Goal: Entertainment & Leisure: Consume media (video, audio)

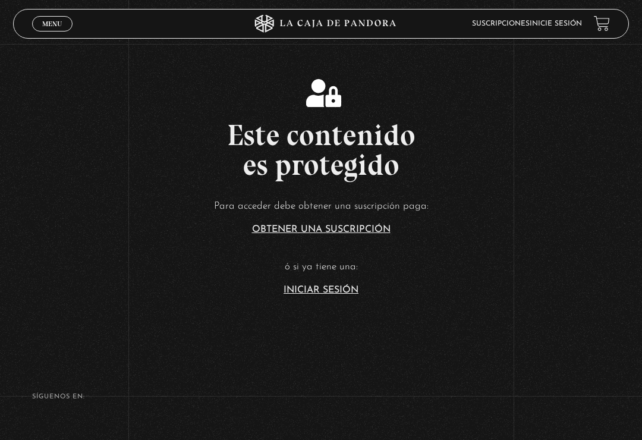
click at [336, 295] on link "Iniciar Sesión" at bounding box center [321, 290] width 75 height 10
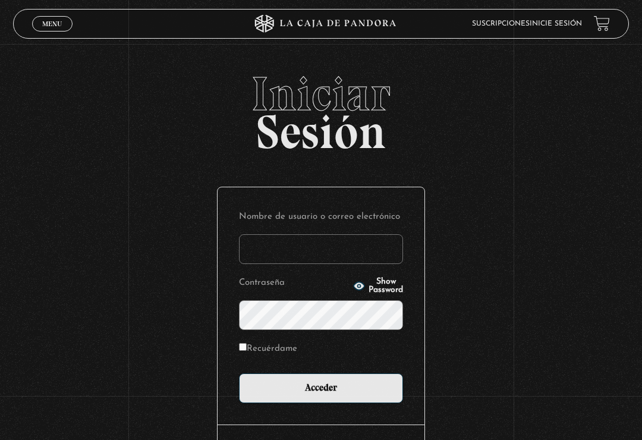
type input "nicole.barquero abarca"
click at [321, 391] on input "Acceder" at bounding box center [321, 388] width 164 height 30
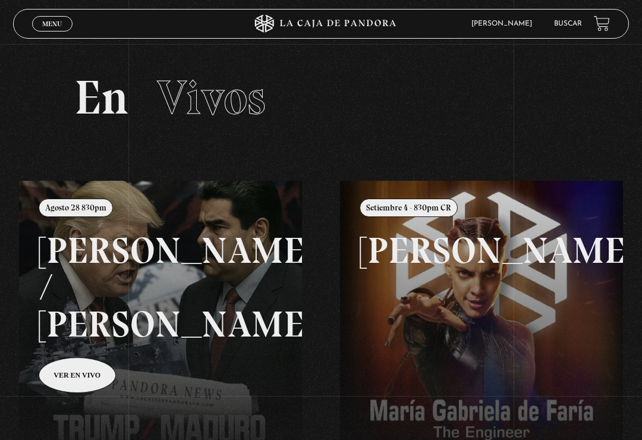
click at [53, 32] on link "Menu Cerrar" at bounding box center [52, 23] width 40 height 15
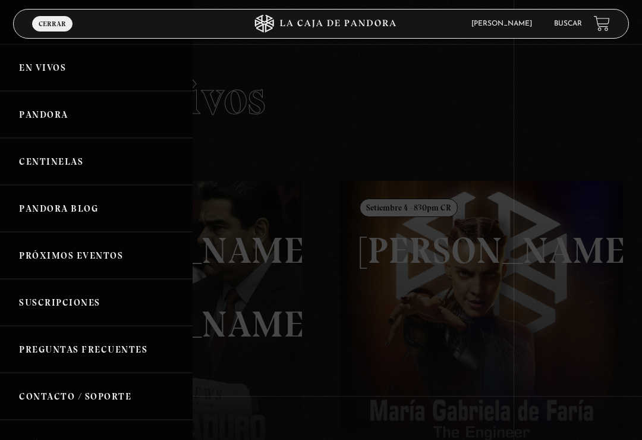
click at [54, 27] on span "Cerrar" at bounding box center [52, 23] width 27 height 7
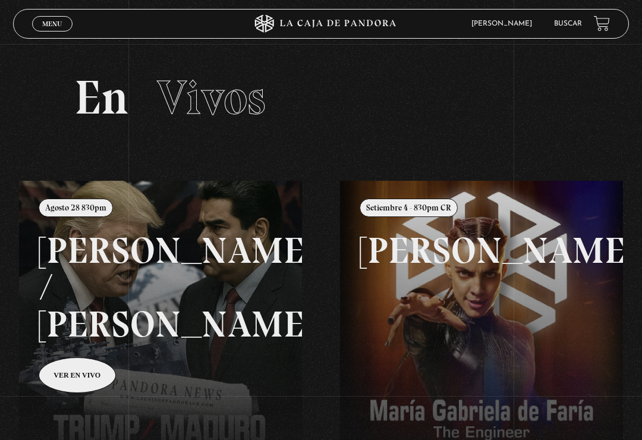
click at [58, 17] on link "Menu Cerrar" at bounding box center [52, 23] width 40 height 15
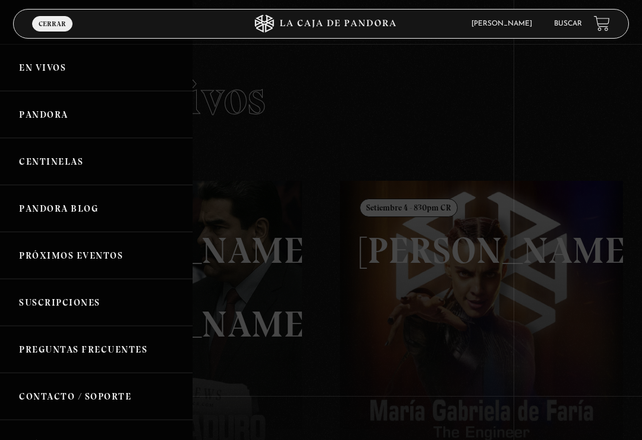
click at [99, 161] on link "Centinelas" at bounding box center [96, 161] width 193 height 47
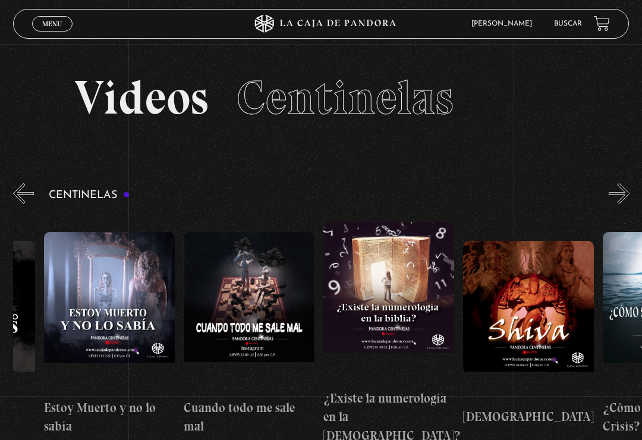
scroll to position [0, 7501]
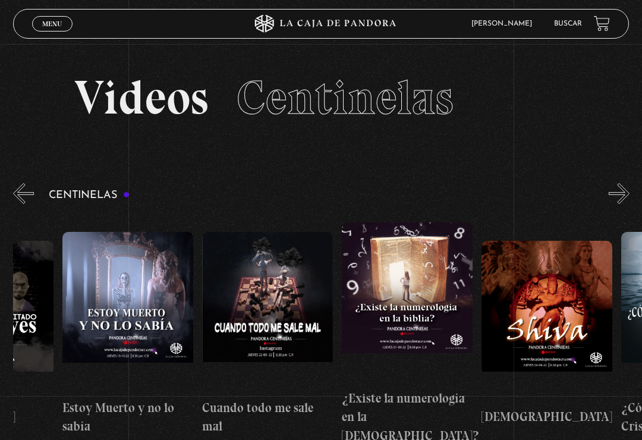
click at [276, 293] on figure at bounding box center [267, 312] width 131 height 161
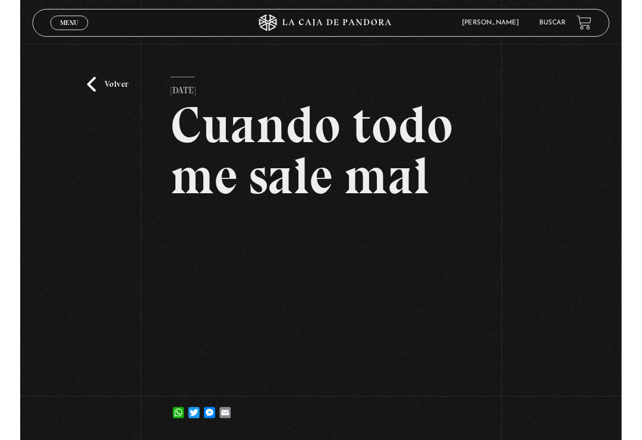
scroll to position [105, 0]
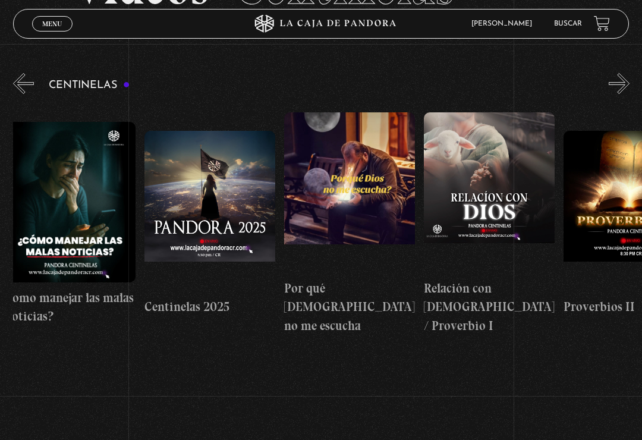
scroll to position [0, 10]
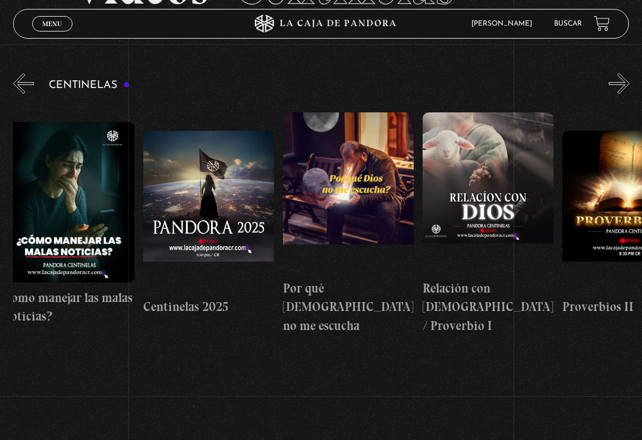
click at [469, 169] on figure at bounding box center [488, 192] width 131 height 161
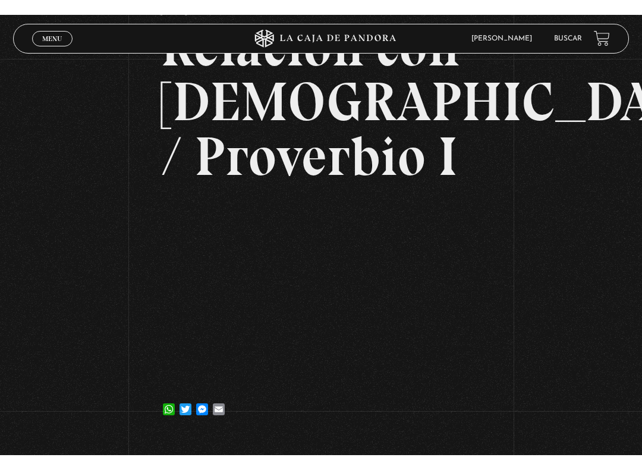
scroll to position [12, 0]
